Goal: Complete application form: Complete application form

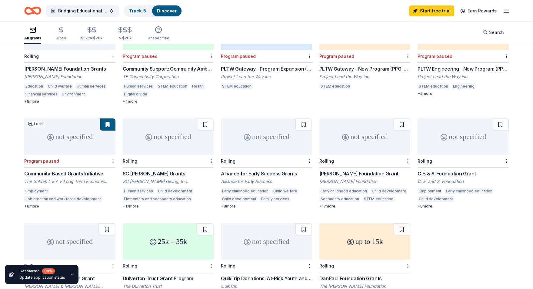
scroll to position [197, 0]
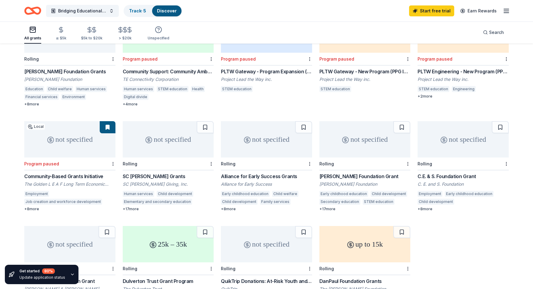
click at [253, 173] on div "Alliance for Early Success Grants" at bounding box center [266, 176] width 91 height 7
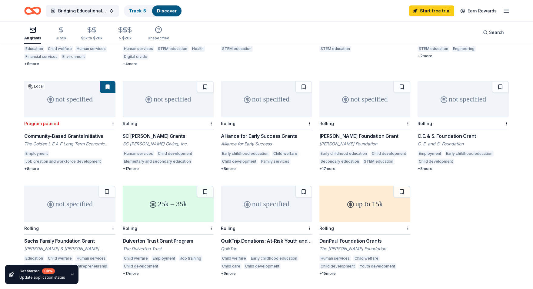
scroll to position [266, 0]
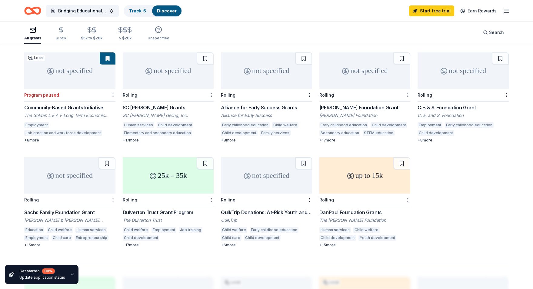
click at [350, 209] on div "DanPaul Foundation Grants" at bounding box center [364, 212] width 91 height 7
click at [344, 104] on div "Brinson Foundation Grant" at bounding box center [364, 107] width 91 height 7
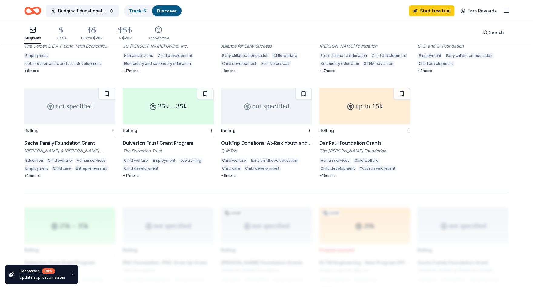
scroll to position [334, 0]
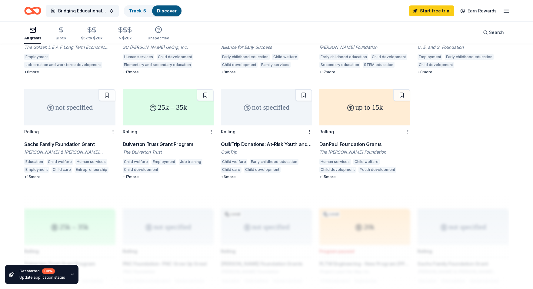
click at [83, 141] on div "Sachs Family Foundation Grant" at bounding box center [69, 144] width 91 height 7
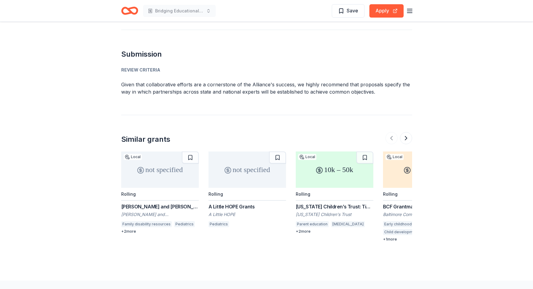
scroll to position [623, 0]
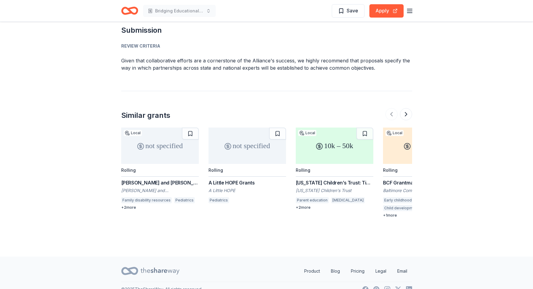
click at [228, 183] on div "A Little HOPE Grants" at bounding box center [247, 182] width 78 height 7
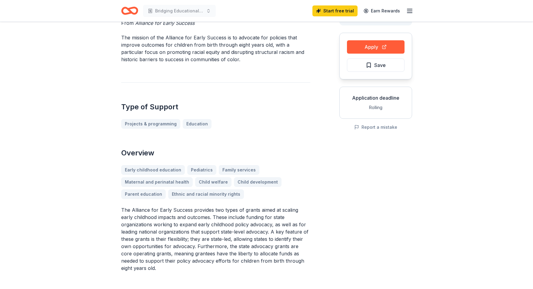
scroll to position [0, 0]
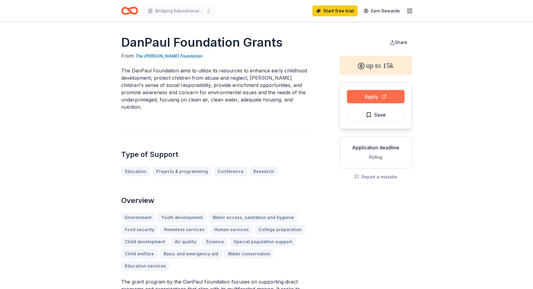
click at [369, 96] on button "Apply" at bounding box center [376, 96] width 58 height 13
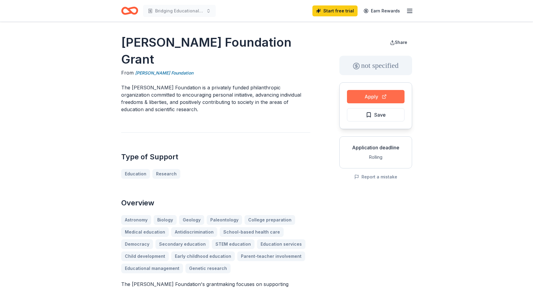
click at [376, 97] on button "Apply" at bounding box center [376, 96] width 58 height 13
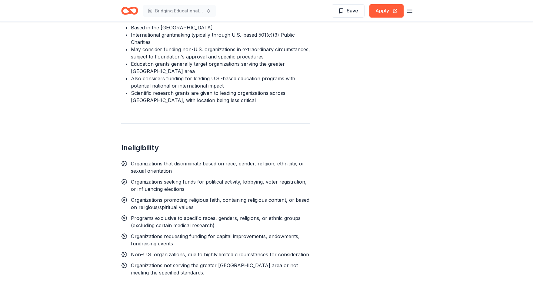
scroll to position [502, 0]
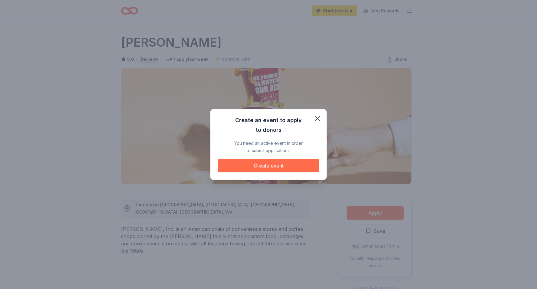
click at [259, 164] on button "Create event" at bounding box center [269, 165] width 102 height 13
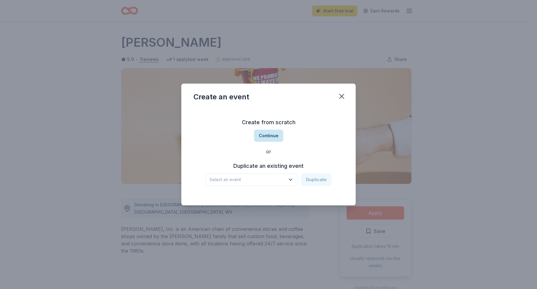
click at [272, 135] on button "Continue" at bounding box center [268, 136] width 29 height 12
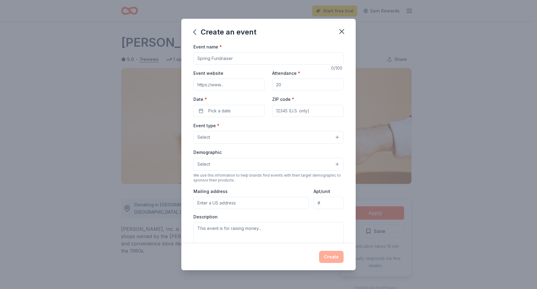
drag, startPoint x: 258, startPoint y: 58, endPoint x: 227, endPoint y: 61, distance: 31.6
type input "Fall Festival"
click at [286, 85] on input "Attendance *" at bounding box center [307, 84] width 71 height 12
type input "100"
click at [213, 111] on span "Pick a date" at bounding box center [219, 110] width 22 height 7
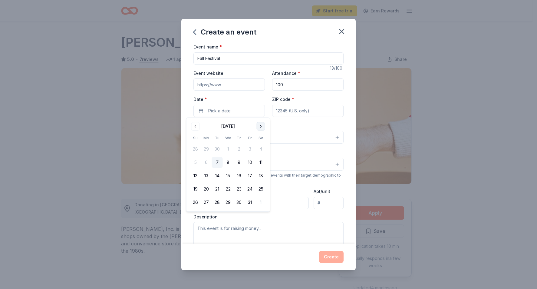
click at [264, 125] on button "Go to next month" at bounding box center [261, 126] width 8 height 8
click at [215, 188] on button "18" at bounding box center [217, 189] width 11 height 11
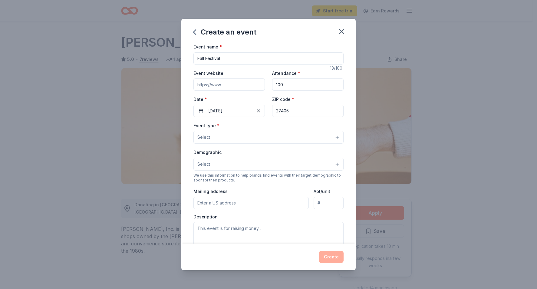
type input "27405"
click at [221, 135] on button "Select" at bounding box center [269, 137] width 150 height 13
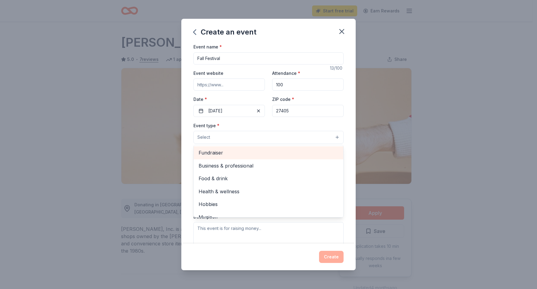
click at [245, 149] on span "Fundraiser" at bounding box center [269, 153] width 140 height 8
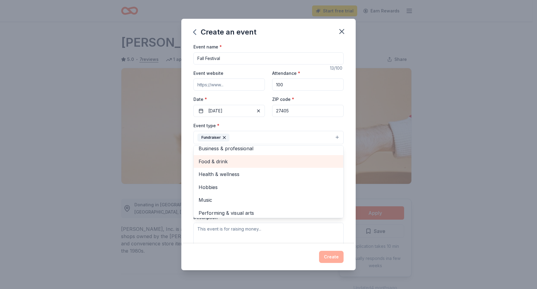
scroll to position [7, 0]
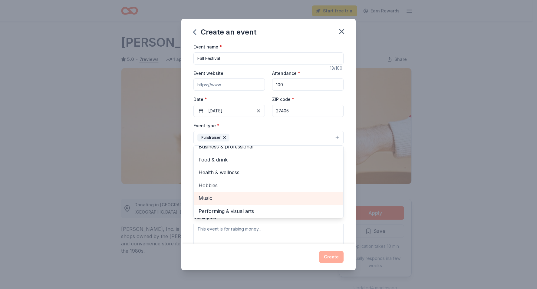
click at [224, 196] on span "Music" at bounding box center [269, 198] width 140 height 8
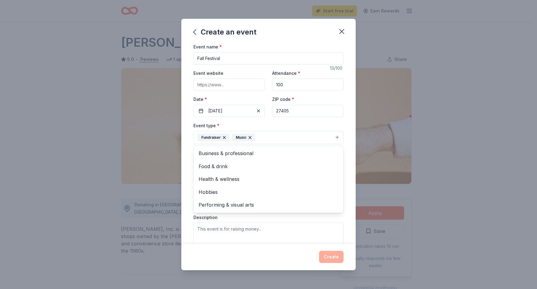
click at [223, 137] on icon "button" at bounding box center [224, 137] width 5 height 5
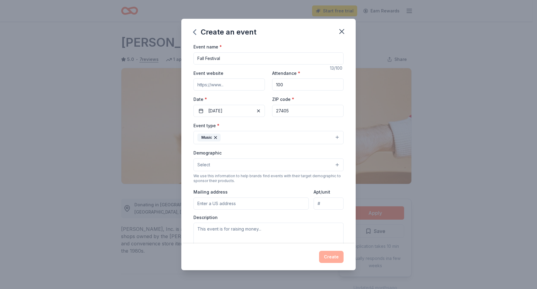
click at [276, 138] on button "Music" at bounding box center [269, 137] width 150 height 13
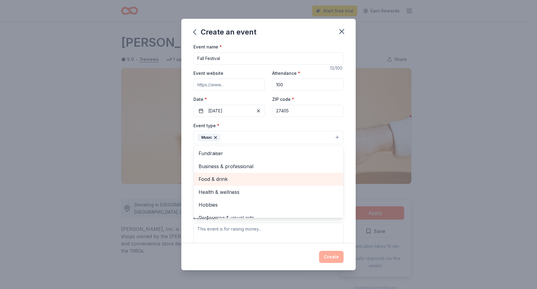
click at [217, 180] on span "Food & drink" at bounding box center [269, 179] width 140 height 8
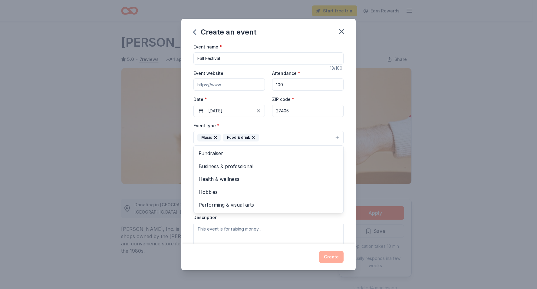
click at [322, 124] on div "Event type * Music Food & drink Fundraiser Business & professional Health & wel…" at bounding box center [269, 133] width 150 height 23
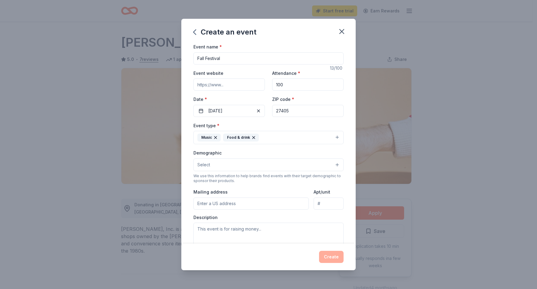
click at [221, 162] on button "Select" at bounding box center [269, 164] width 150 height 13
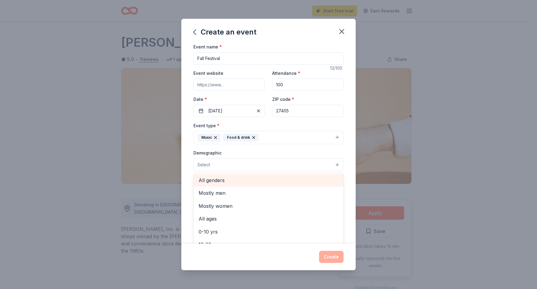
click at [229, 179] on span "All genders" at bounding box center [269, 180] width 140 height 8
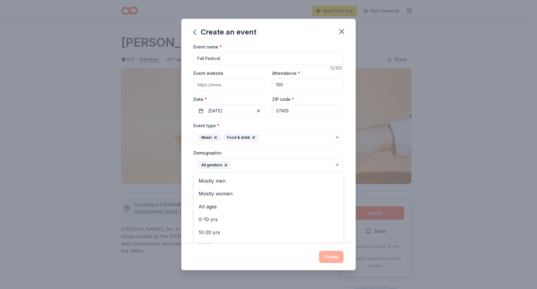
click at [264, 155] on div "Demographic All genders Mostly men Mostly women All ages 0-10 yrs 10-20 yrs 20-…" at bounding box center [269, 160] width 150 height 23
click at [333, 163] on button "All genders" at bounding box center [269, 164] width 150 height 13
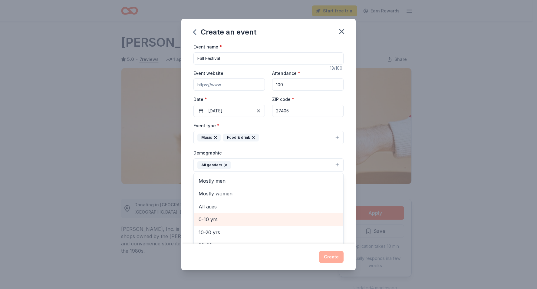
scroll to position [1, 0]
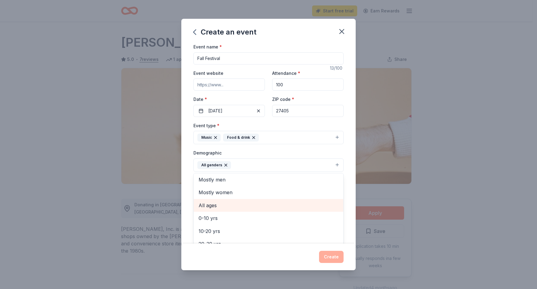
click at [210, 206] on span "All ages" at bounding box center [269, 205] width 140 height 8
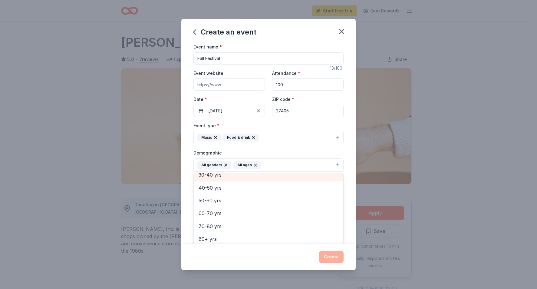
scroll to position [55, 0]
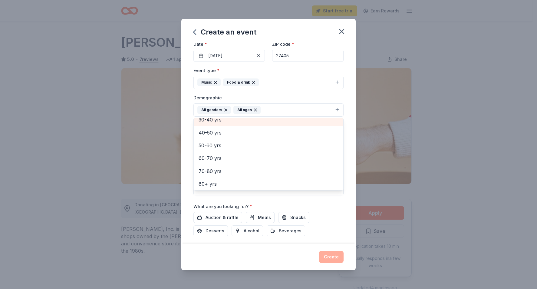
click at [326, 197] on div "Event name * Fall Festival 13 /100 Event website Attendance * 100 Date * 11/18/…" at bounding box center [269, 128] width 150 height 281
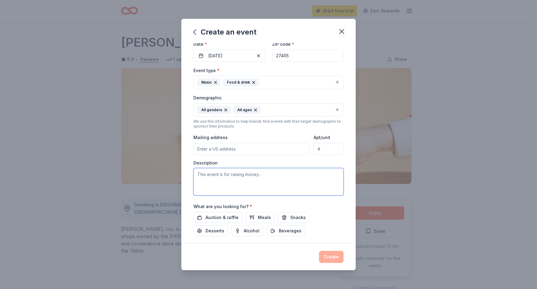
click at [211, 175] on textarea at bounding box center [269, 181] width 150 height 27
paste textarea "The Fall Festival is a community gathering designed to celebrate the autumn sea…"
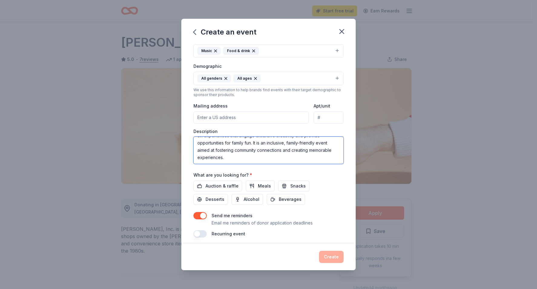
scroll to position [89, 0]
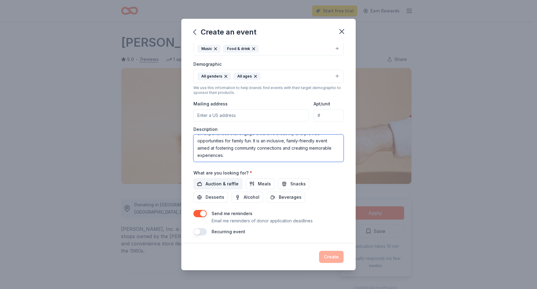
type textarea "The Fall Festival is a community gathering designed to celebrate the autumn sea…"
click at [209, 184] on span "Auction & raffle" at bounding box center [222, 183] width 33 height 7
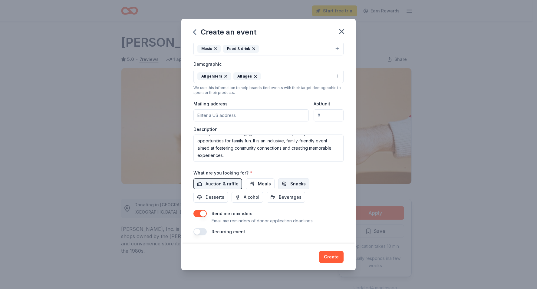
click at [291, 180] on span "Snacks" at bounding box center [297, 183] width 15 height 7
click at [253, 182] on button "Meals" at bounding box center [260, 183] width 29 height 11
click at [216, 198] on span "Desserts" at bounding box center [215, 197] width 19 height 7
click at [293, 197] on span "Beverages" at bounding box center [290, 197] width 23 height 7
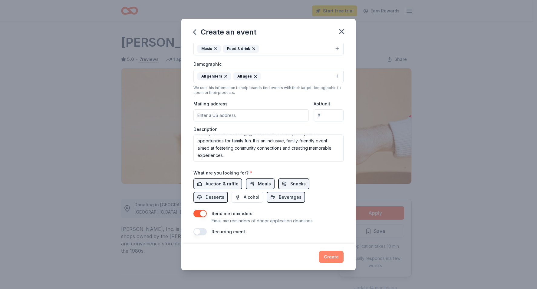
click at [336, 257] on button "Create" at bounding box center [331, 257] width 25 height 12
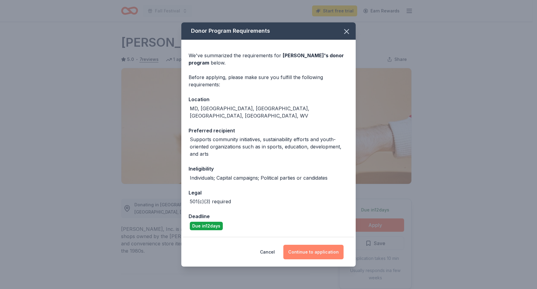
click at [333, 247] on button "Continue to application" at bounding box center [314, 252] width 60 height 15
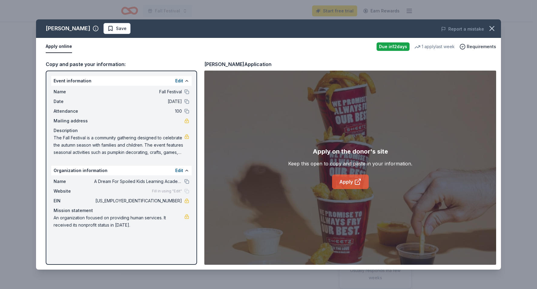
click at [349, 181] on link "Apply" at bounding box center [350, 181] width 37 height 15
click at [489, 28] on icon "button" at bounding box center [492, 28] width 8 height 8
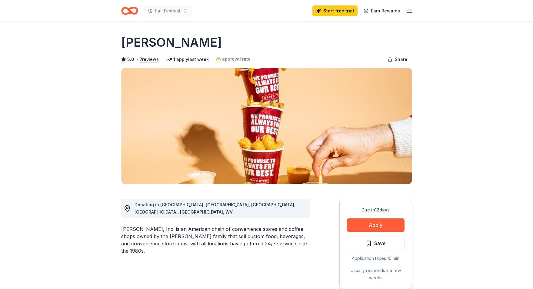
click at [132, 10] on icon "Home" at bounding box center [129, 11] width 17 height 14
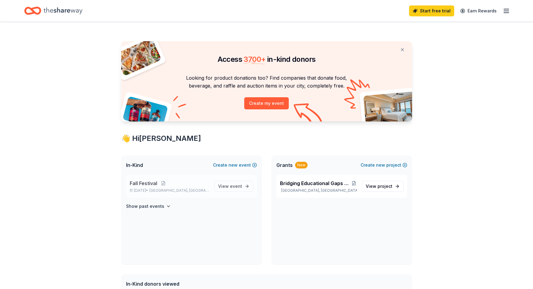
click at [197, 187] on div "Fall Festival Nov 18, 2025 • Greensboro, NC" at bounding box center [170, 186] width 80 height 13
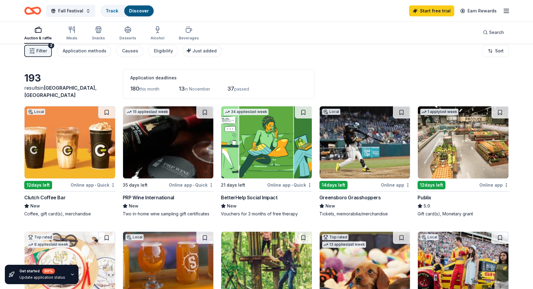
scroll to position [8, 0]
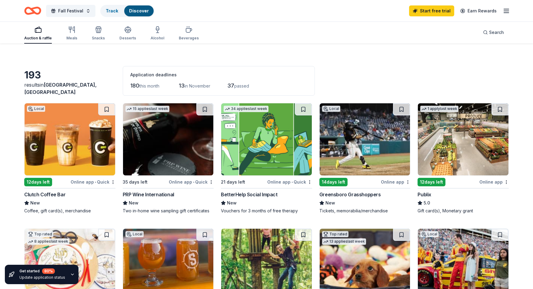
click at [426, 194] on div "Publix" at bounding box center [424, 194] width 14 height 7
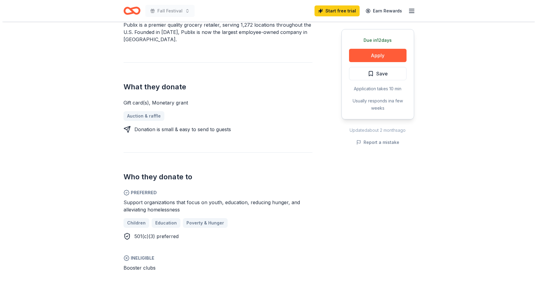
scroll to position [201, 0]
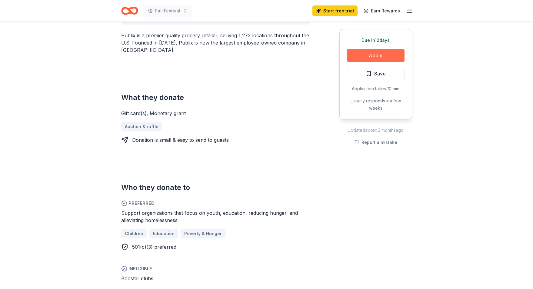
click at [387, 57] on button "Apply" at bounding box center [376, 55] width 58 height 13
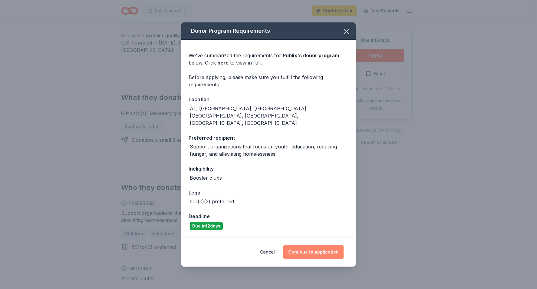
click at [318, 245] on button "Continue to application" at bounding box center [314, 252] width 60 height 15
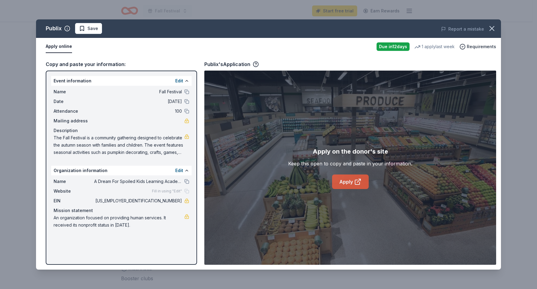
click at [356, 182] on icon at bounding box center [357, 181] width 7 height 7
click at [350, 181] on link "Apply" at bounding box center [350, 181] width 37 height 15
